Goal: Task Accomplishment & Management: Manage account settings

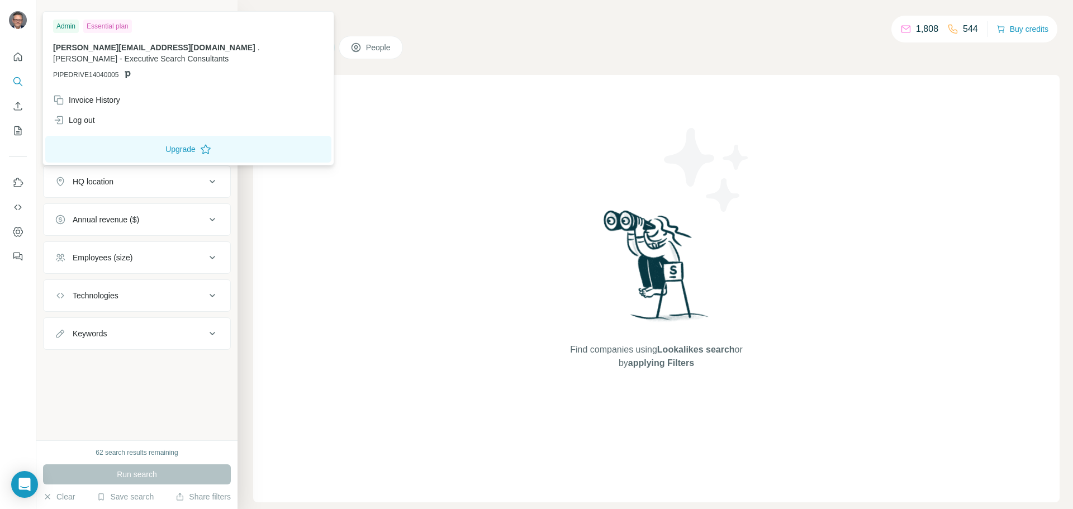
click at [17, 20] on img at bounding box center [18, 20] width 18 height 18
click at [332, 265] on div "Find companies using Lookalikes search or by applying Filters" at bounding box center [656, 288] width 806 height 427
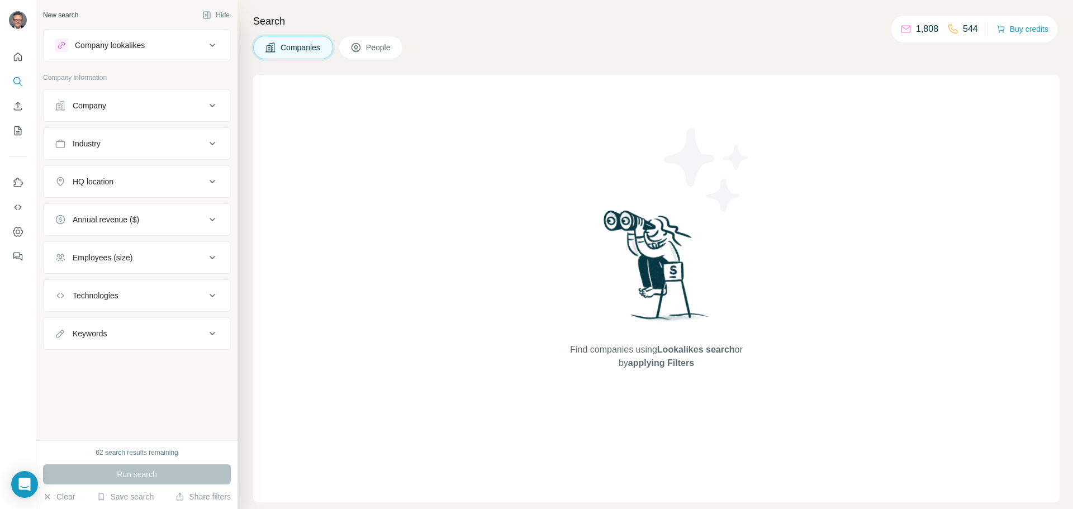
click at [107, 220] on div "Annual revenue ($)" at bounding box center [106, 219] width 66 height 11
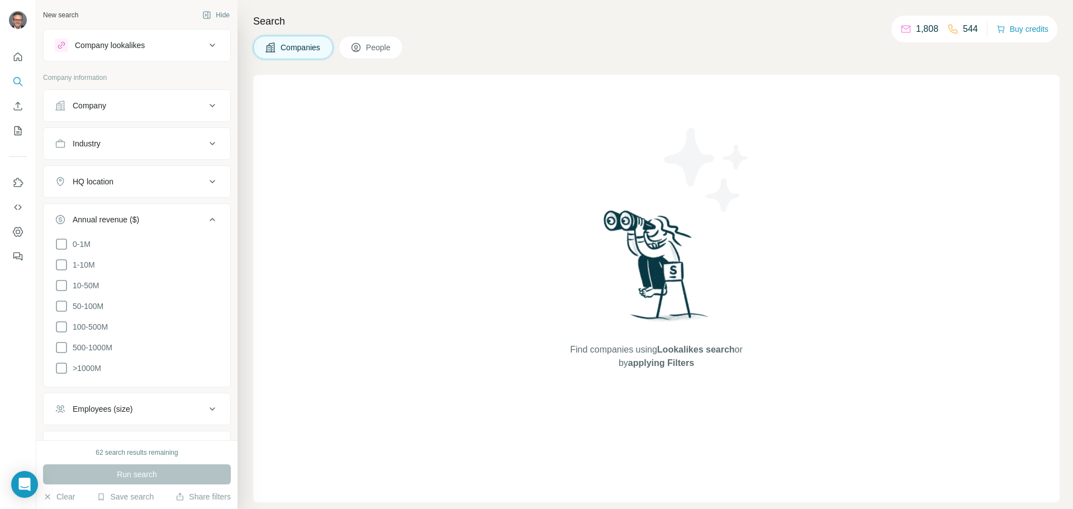
click at [313, 183] on div "Find companies using Lookalikes search or by applying Filters" at bounding box center [656, 288] width 806 height 427
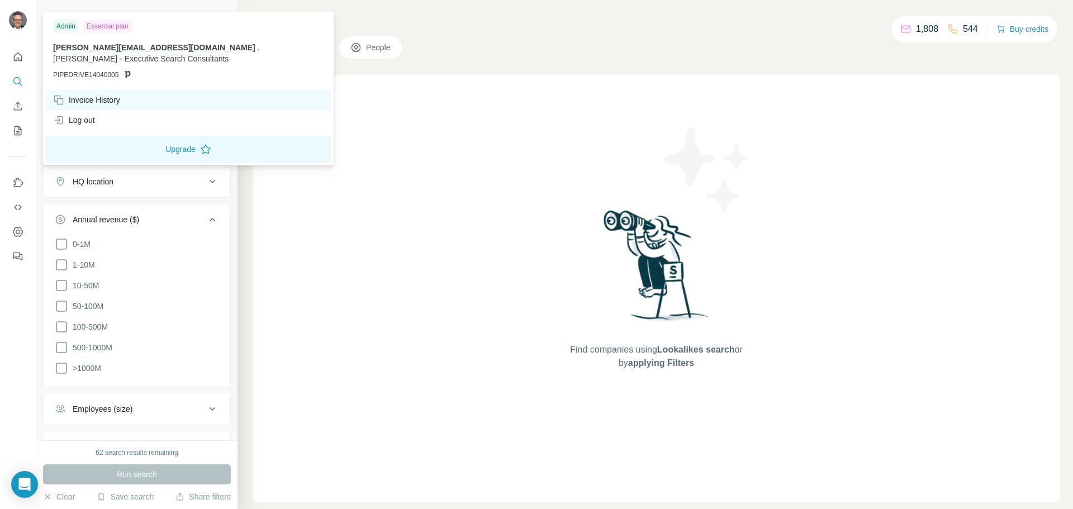
click at [79, 103] on div "Invoice History" at bounding box center [86, 99] width 67 height 11
click at [109, 25] on div "Essential plan" at bounding box center [107, 26] width 49 height 13
click at [100, 100] on div "Invoice History" at bounding box center [86, 99] width 67 height 11
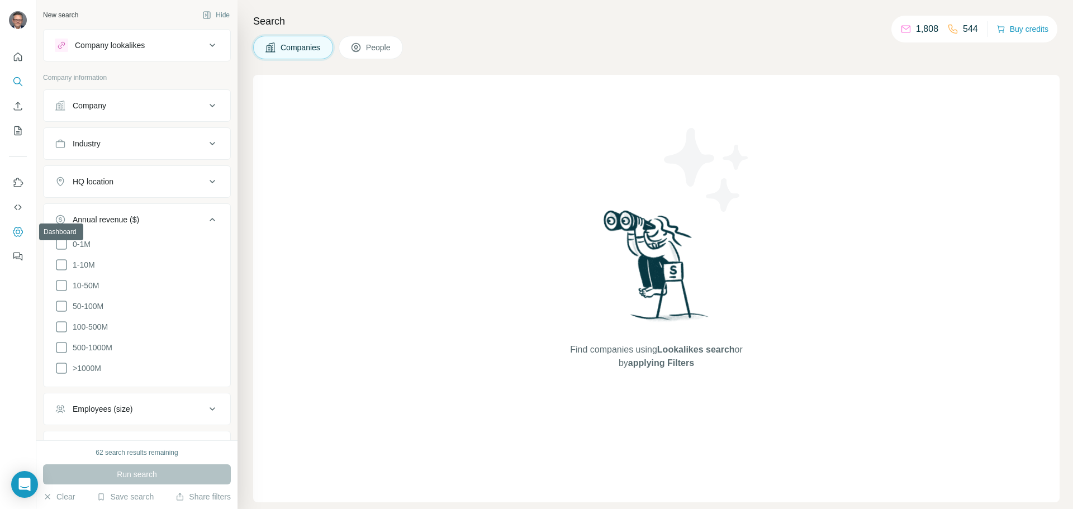
click at [20, 233] on icon "Dashboard" at bounding box center [17, 231] width 11 height 11
